Goal: Complete application form

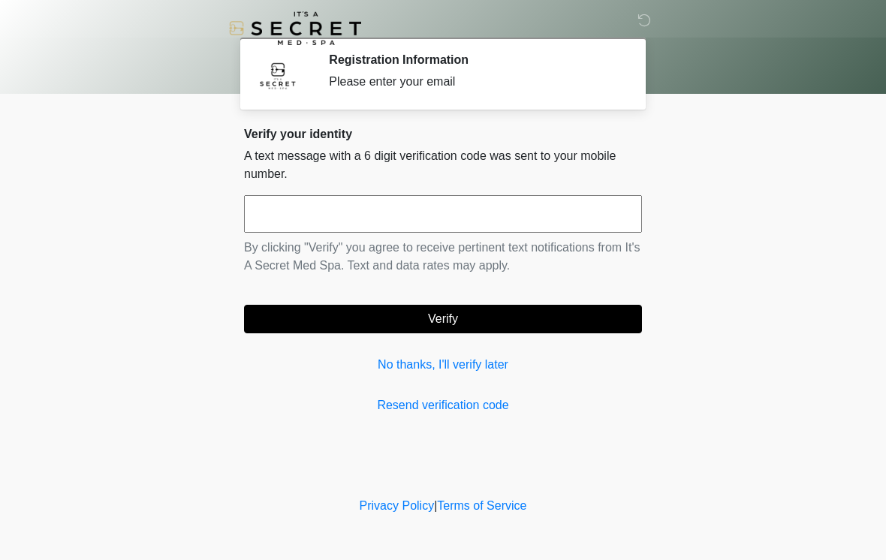
click at [360, 219] on input "text" at bounding box center [443, 214] width 398 height 38
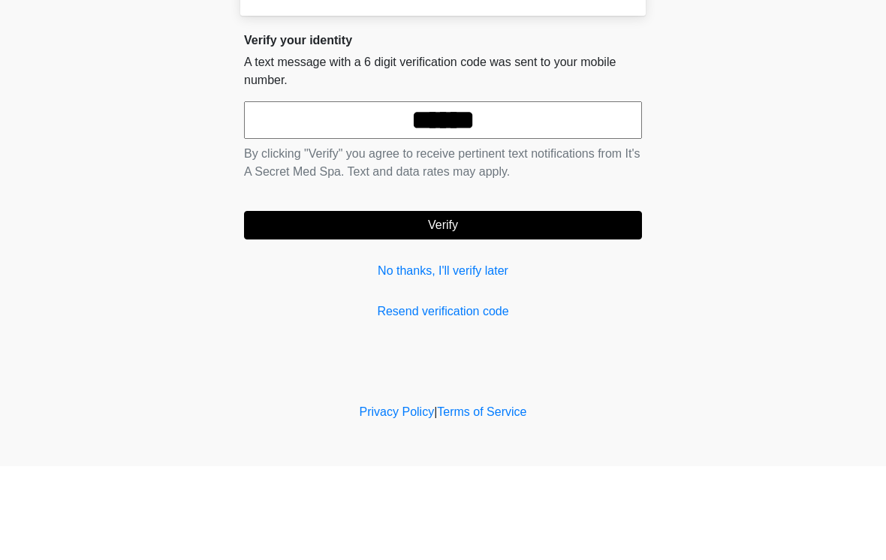
type input "******"
click at [497, 305] on button "Verify" at bounding box center [443, 319] width 398 height 29
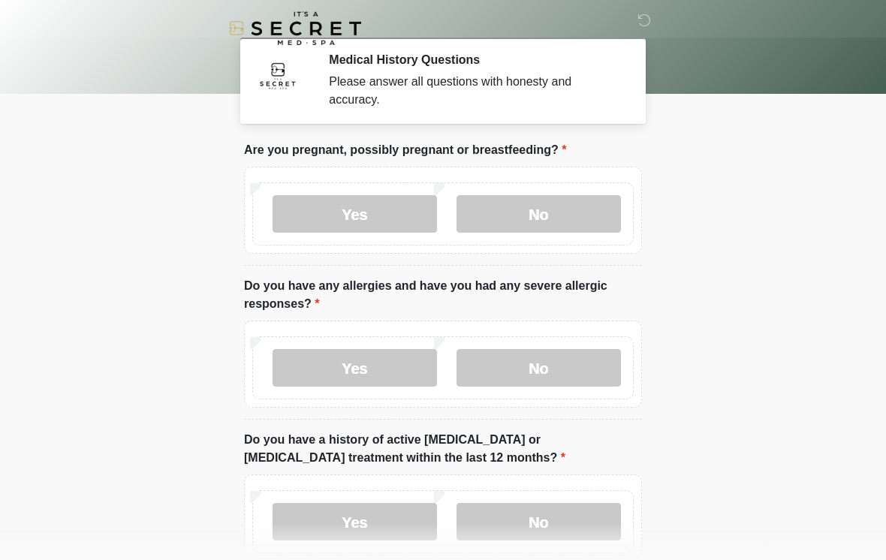
click at [557, 219] on label "No" at bounding box center [539, 214] width 165 height 38
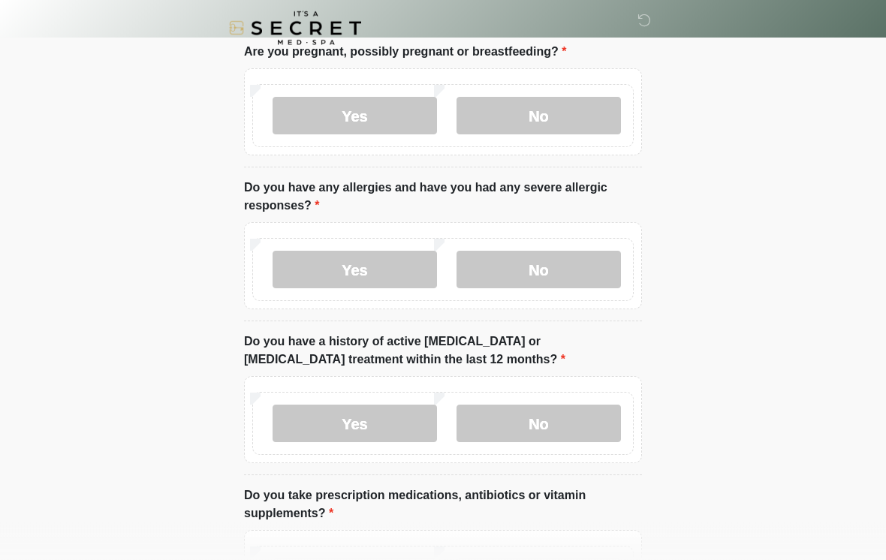
scroll to position [98, 0]
click at [382, 274] on label "Yes" at bounding box center [355, 270] width 165 height 38
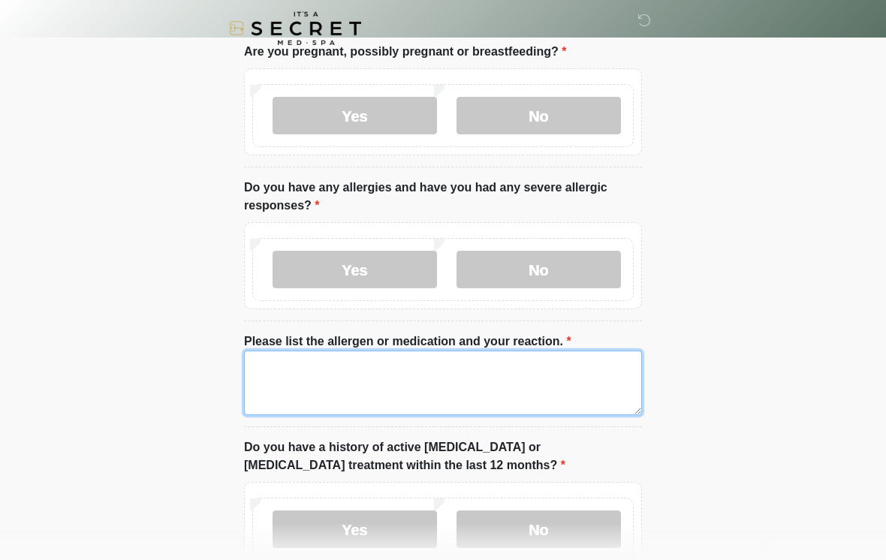
click at [440, 391] on textarea "Please list the allergen or medication and your reaction." at bounding box center [443, 383] width 398 height 65
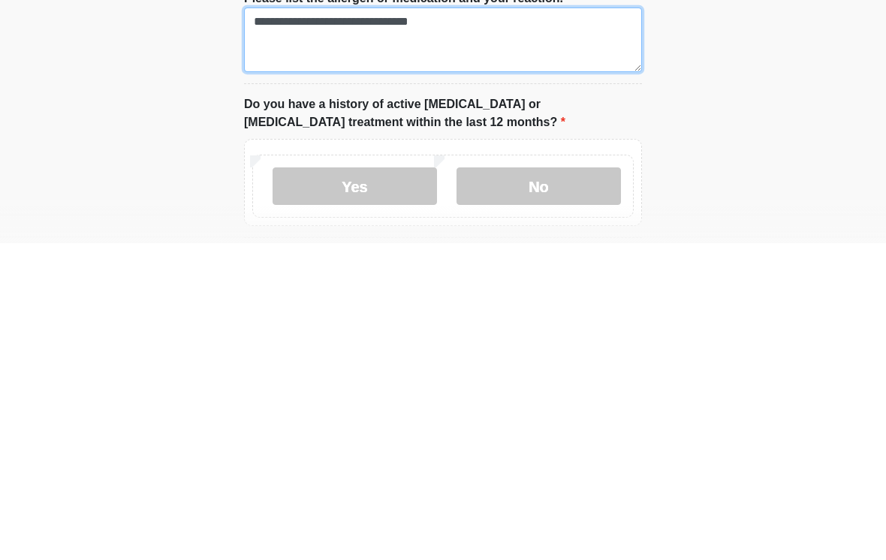
type textarea "**********"
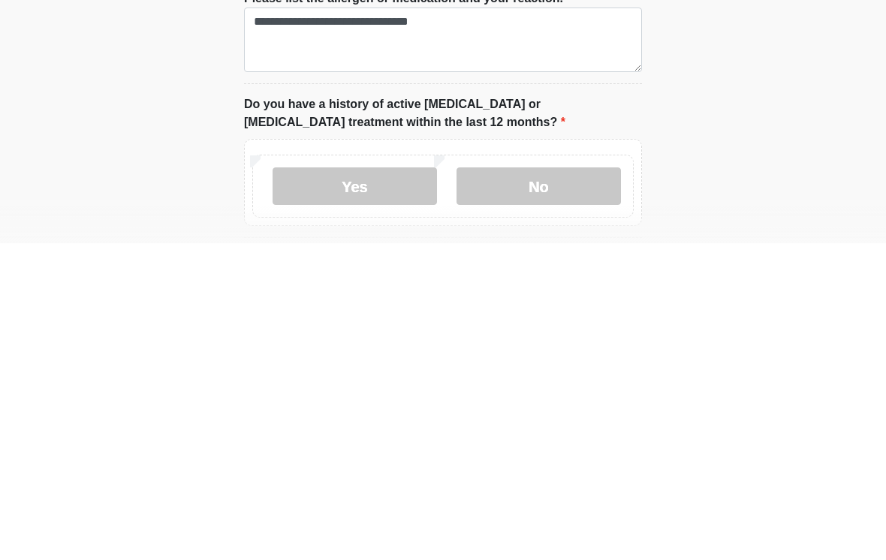
click at [545, 485] on label "No" at bounding box center [539, 504] width 165 height 38
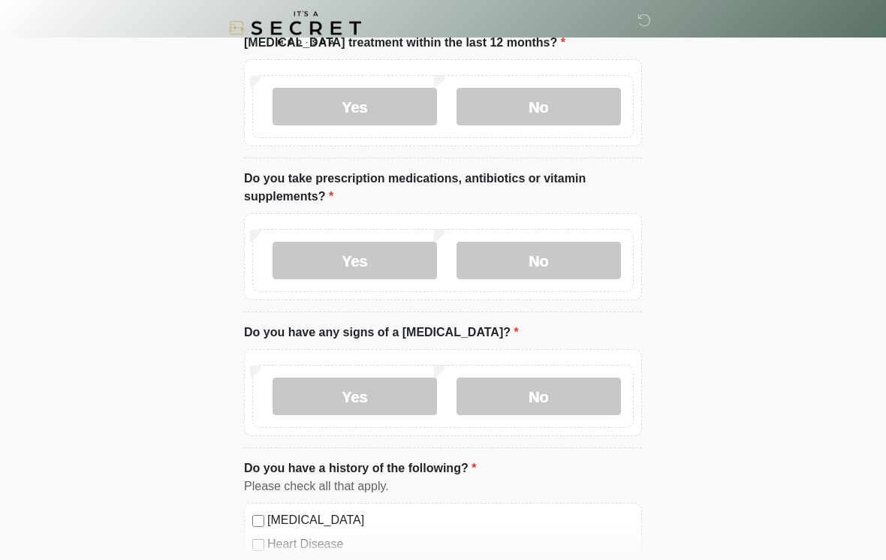
scroll to position [526, 0]
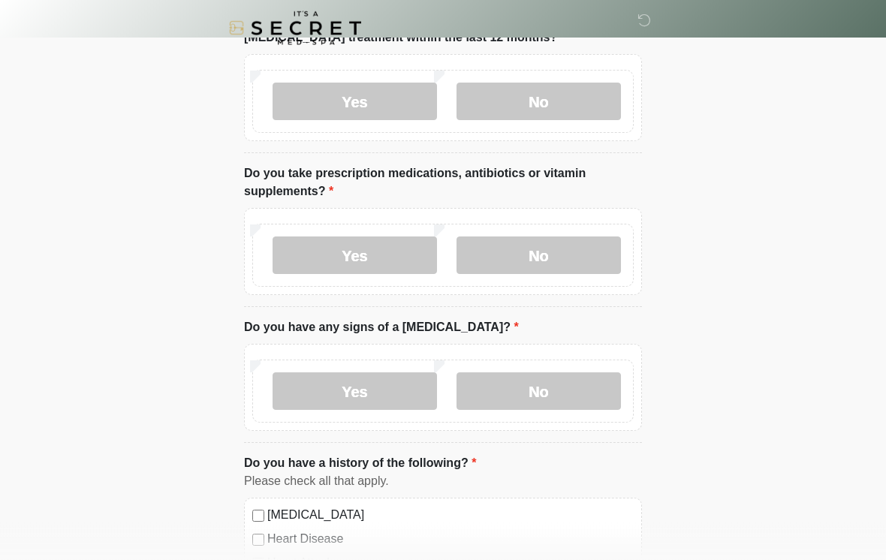
click at [572, 255] on label "No" at bounding box center [539, 256] width 165 height 38
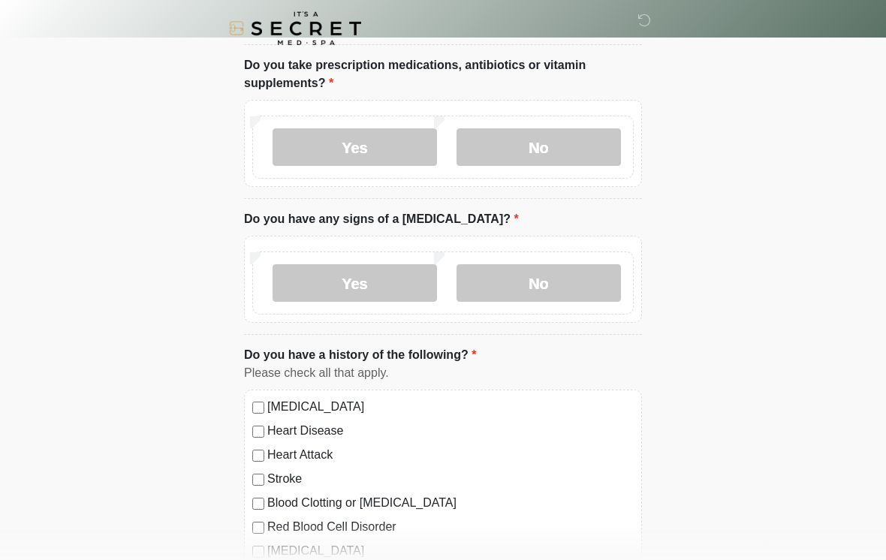
click at [557, 285] on label "No" at bounding box center [539, 283] width 165 height 38
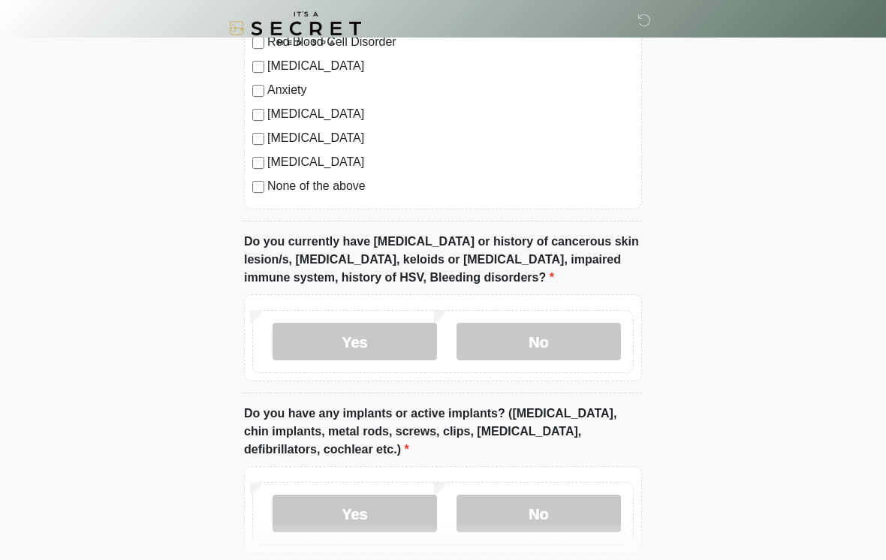
scroll to position [1125, 0]
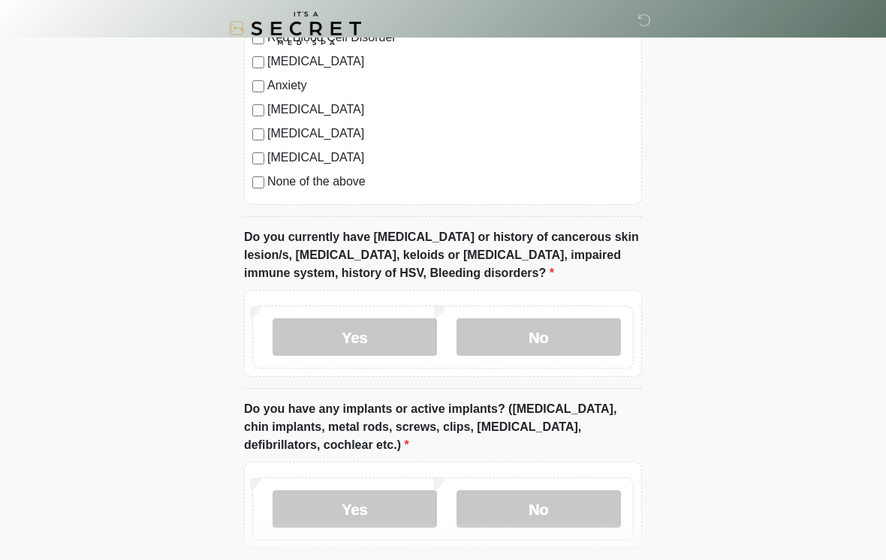
click at [572, 331] on label "No" at bounding box center [539, 338] width 165 height 38
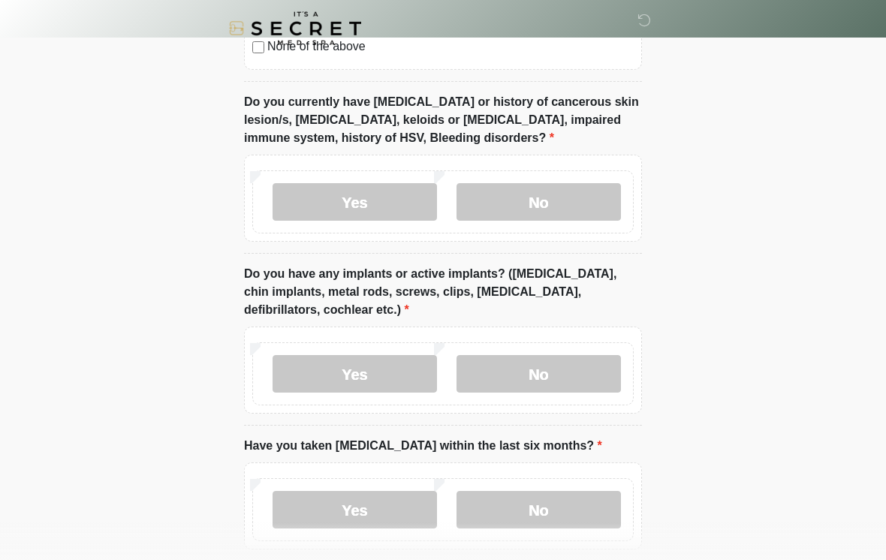
scroll to position [1266, 0]
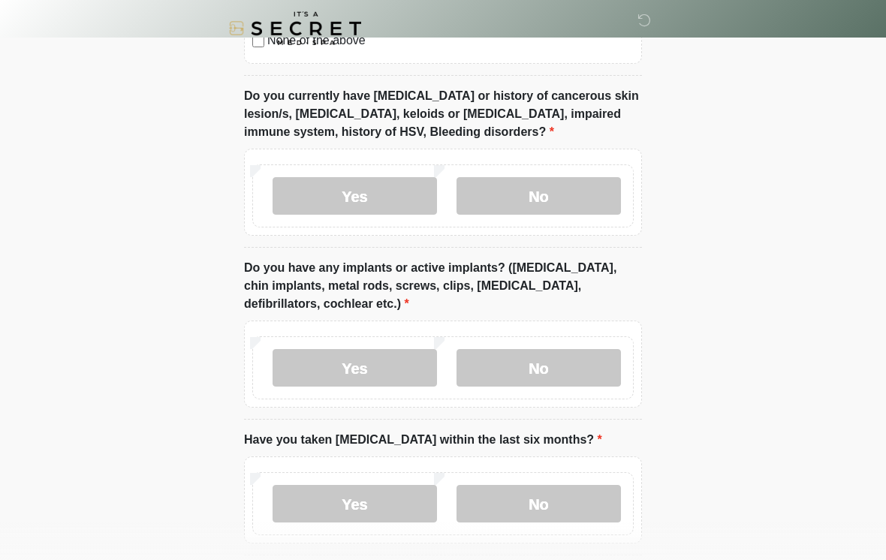
click at [551, 370] on label "No" at bounding box center [539, 368] width 165 height 38
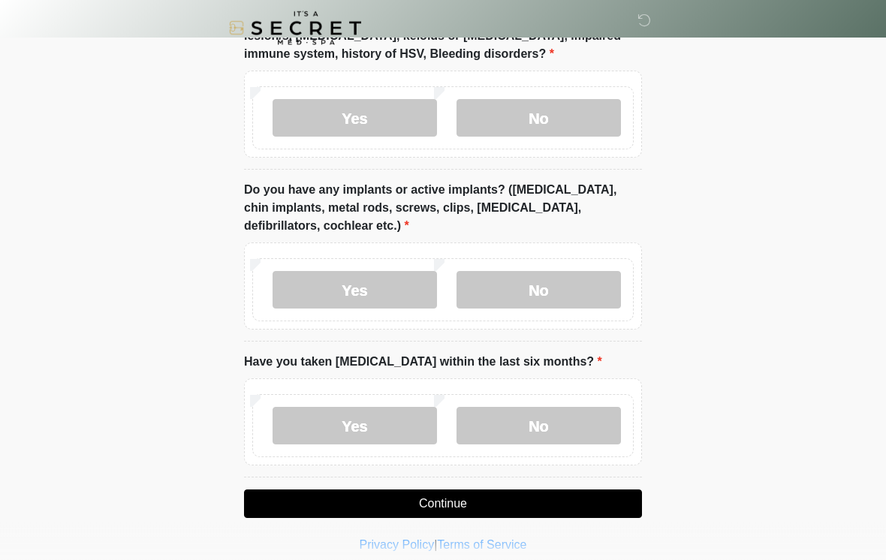
scroll to position [1356, 0]
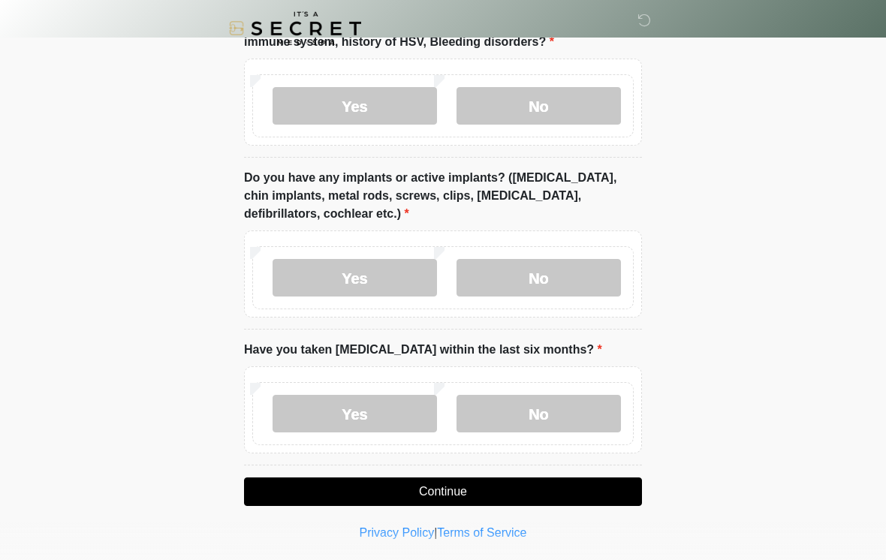
click at [518, 411] on label "No" at bounding box center [539, 414] width 165 height 38
click at [439, 479] on button "Continue" at bounding box center [443, 492] width 398 height 29
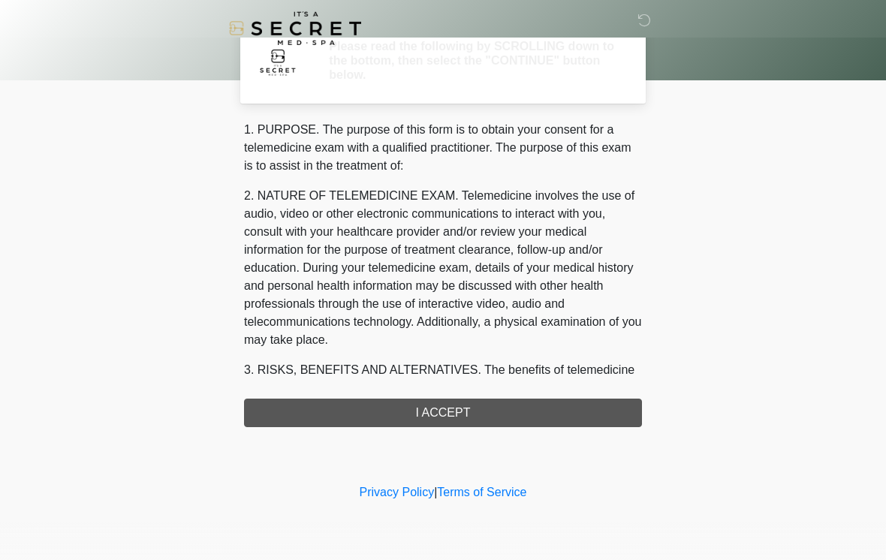
scroll to position [0, 0]
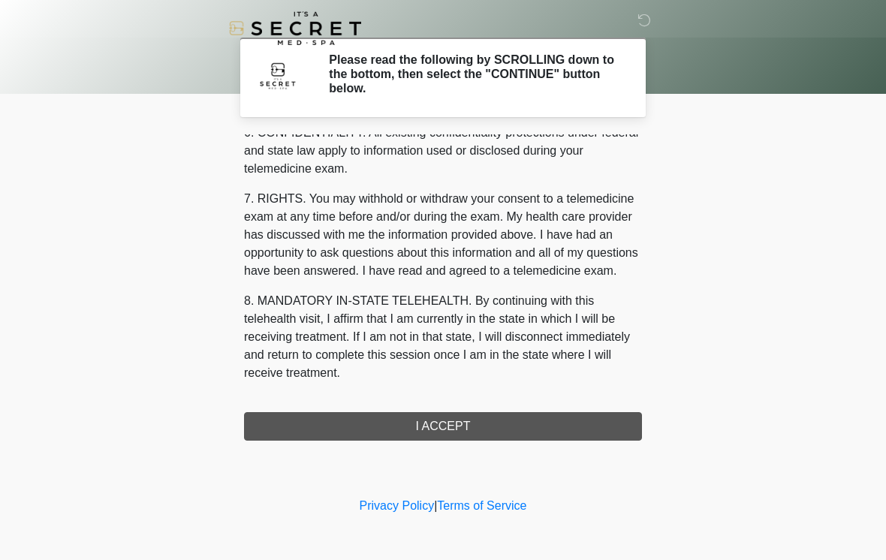
click at [436, 435] on button "I ACCEPT" at bounding box center [443, 426] width 398 height 29
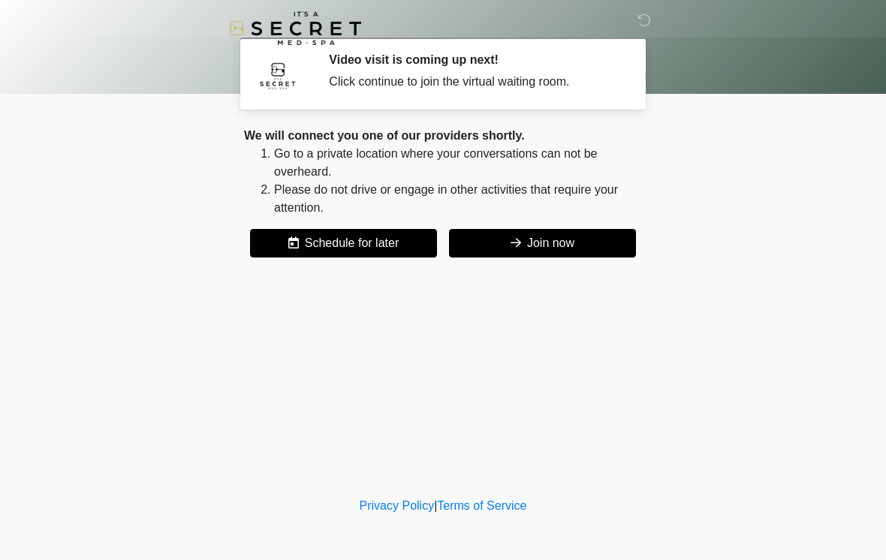
click at [557, 247] on button "Join now" at bounding box center [542, 243] width 187 height 29
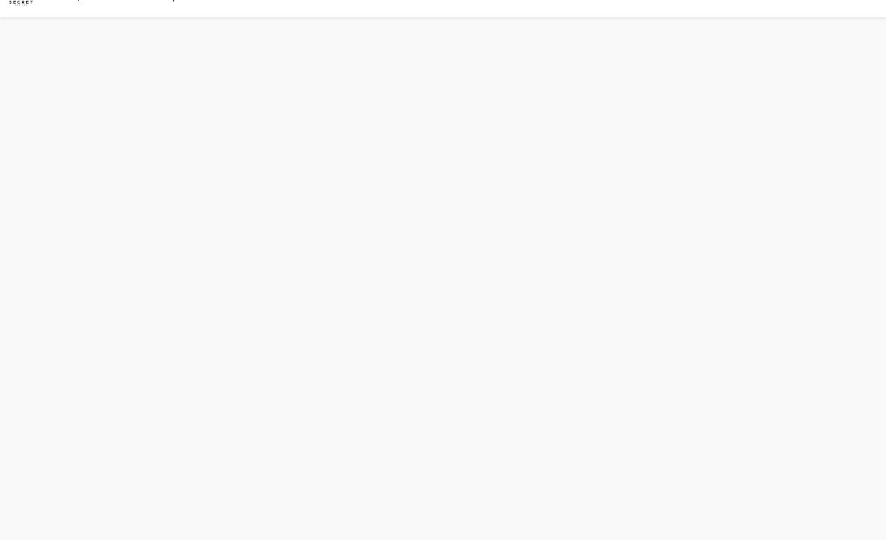
scroll to position [5, 0]
